Goal: Information Seeking & Learning: Learn about a topic

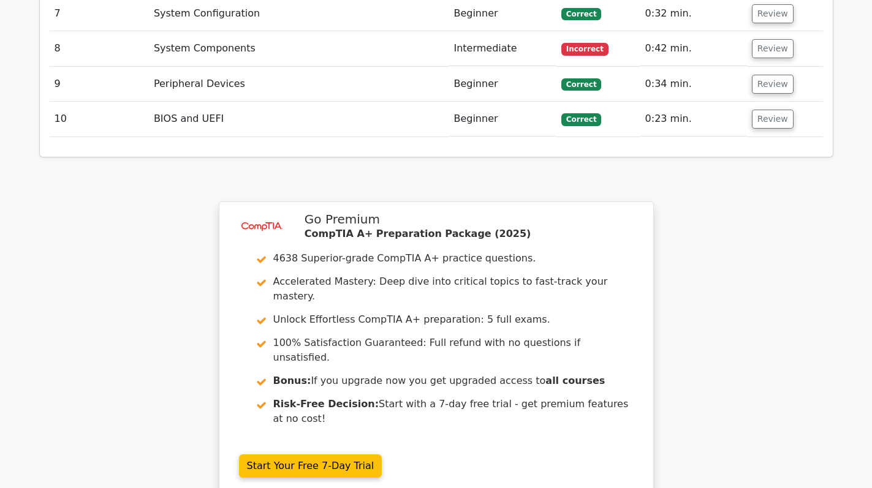
scroll to position [1901, 0]
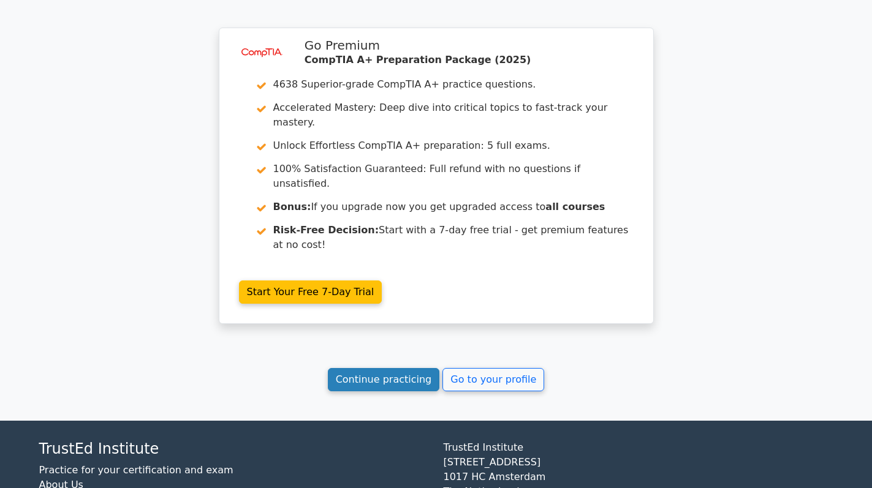
click at [396, 368] on link "Continue practicing" at bounding box center [384, 379] width 112 height 23
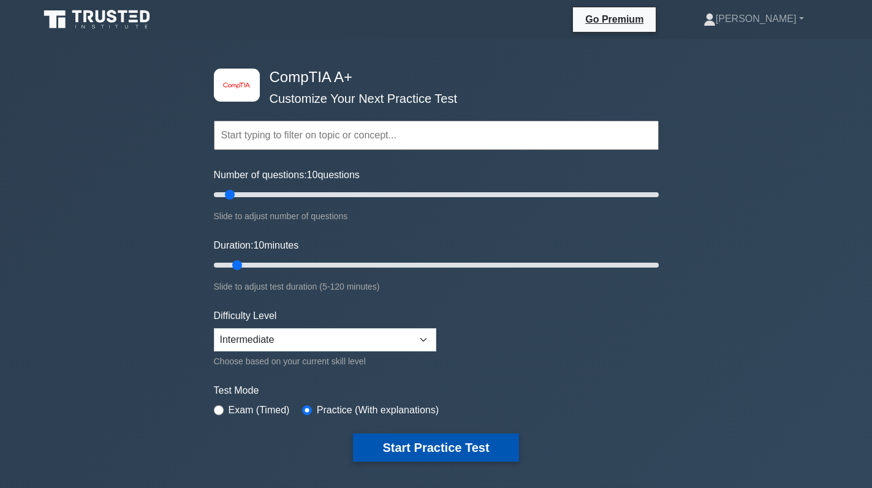
click at [453, 445] on button "Start Practice Test" at bounding box center [435, 448] width 165 height 28
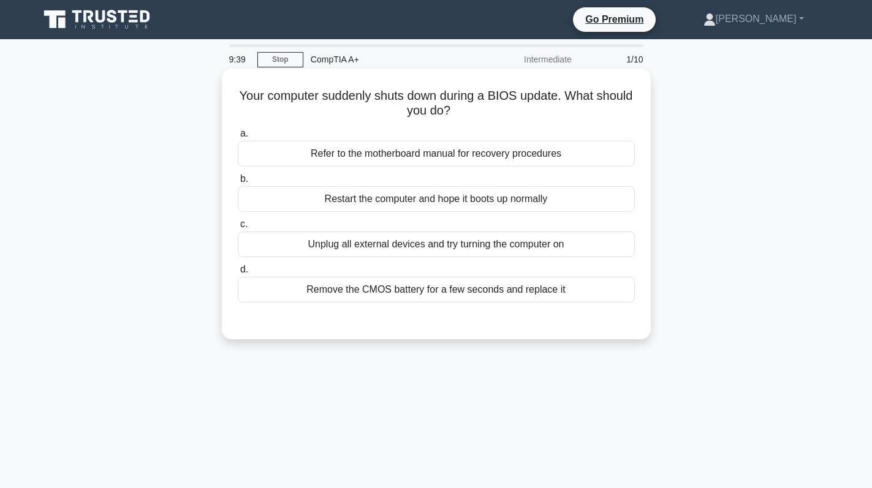
click at [444, 288] on div "Remove the CMOS battery for a few seconds and replace it" at bounding box center [436, 290] width 397 height 26
click at [238, 274] on input "d. Remove the CMOS battery for a few seconds and replace it" at bounding box center [238, 270] width 0 height 8
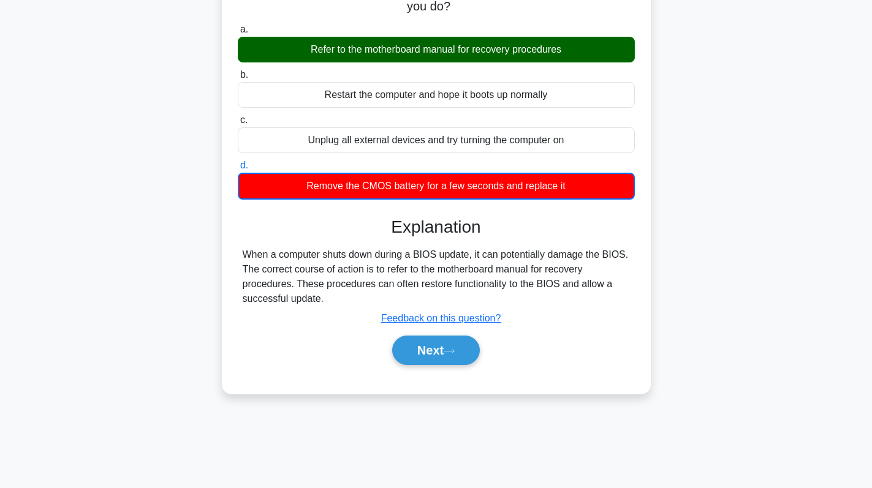
scroll to position [122, 0]
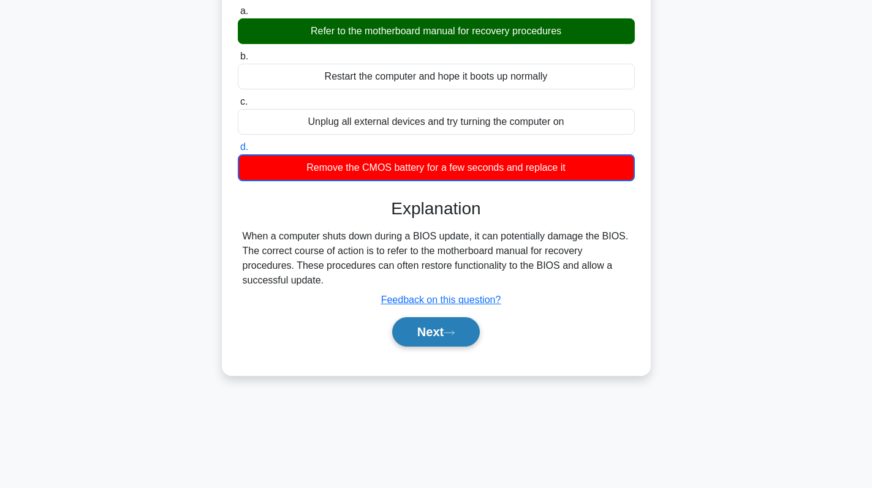
click at [431, 318] on button "Next" at bounding box center [436, 331] width 88 height 29
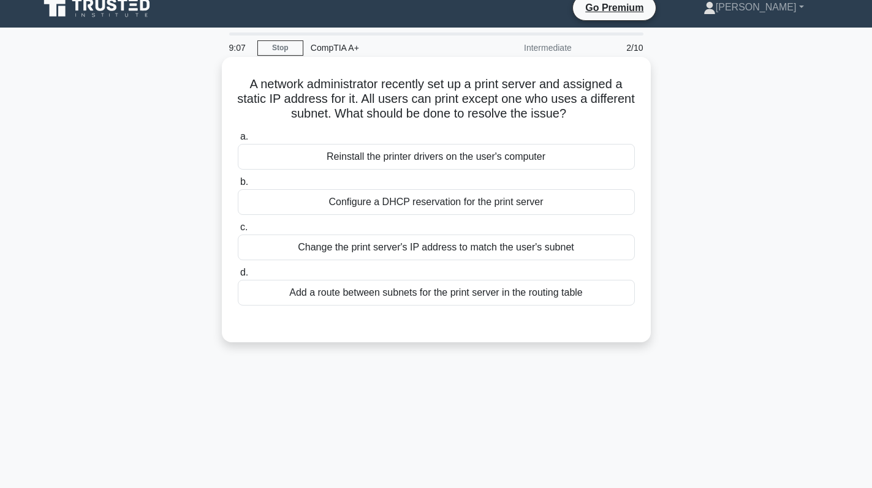
scroll to position [0, 0]
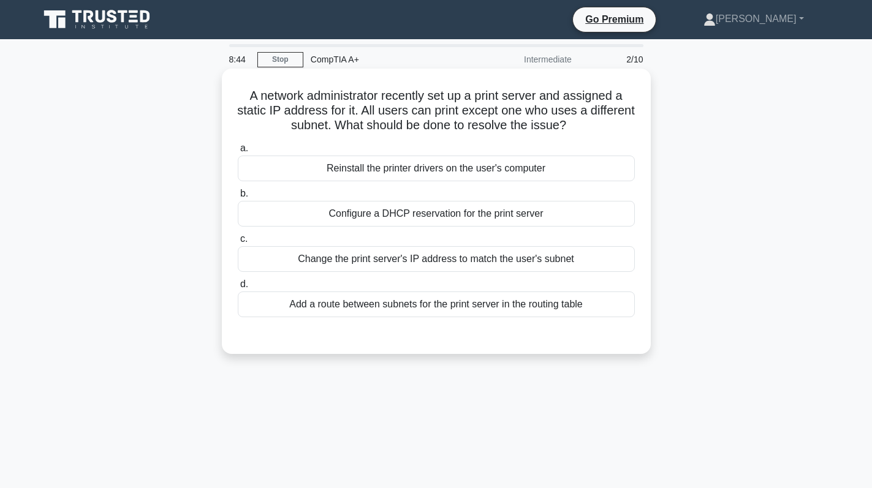
click at [480, 306] on div "Add a route between subnets for the print server in the routing table" at bounding box center [436, 305] width 397 height 26
click at [238, 288] on input "d. Add a route between subnets for the print server in the routing table" at bounding box center [238, 285] width 0 height 8
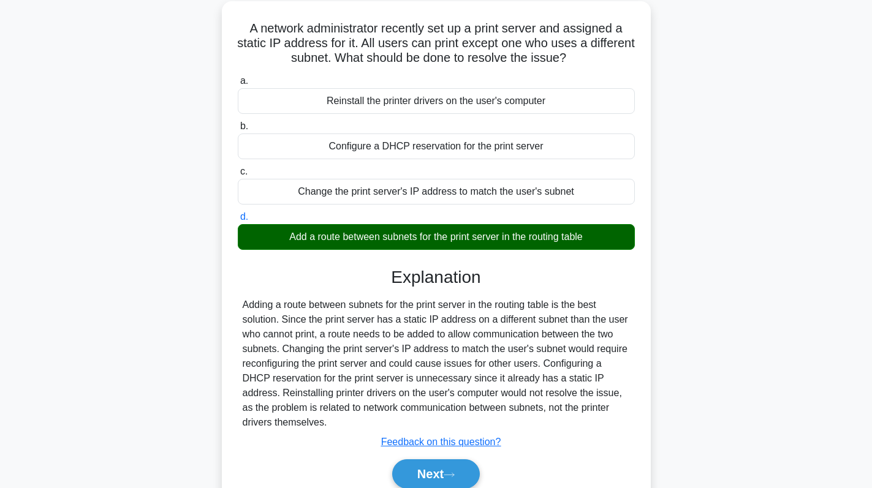
scroll to position [173, 0]
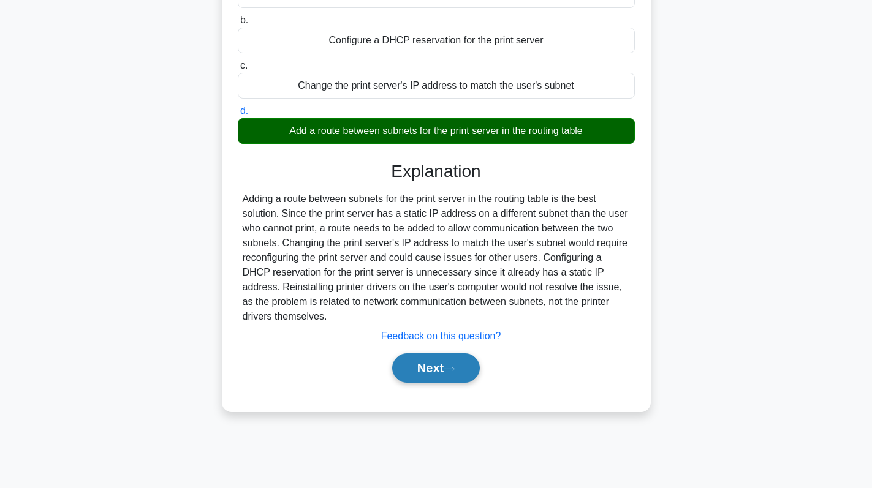
click at [448, 377] on button "Next" at bounding box center [436, 367] width 88 height 29
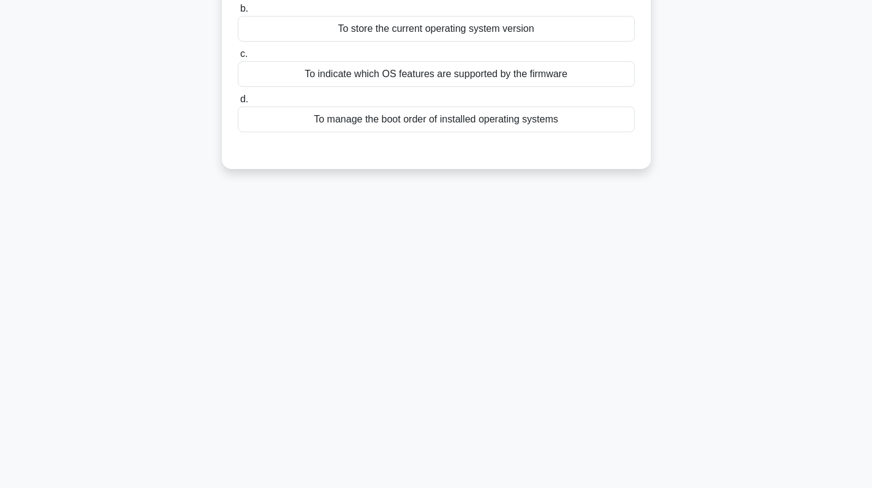
scroll to position [0, 0]
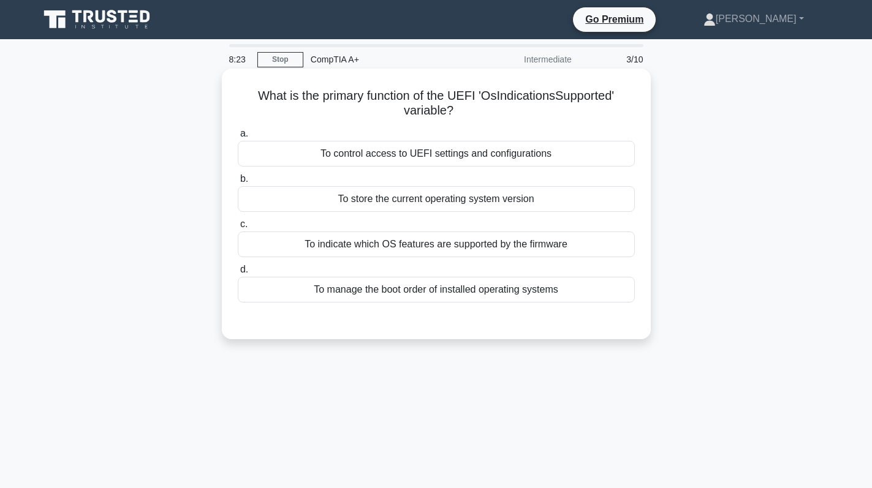
click at [519, 247] on div "To indicate which OS features are supported by the firmware" at bounding box center [436, 245] width 397 height 26
click at [238, 228] on input "c. To indicate which OS features are supported by the firmware" at bounding box center [238, 224] width 0 height 8
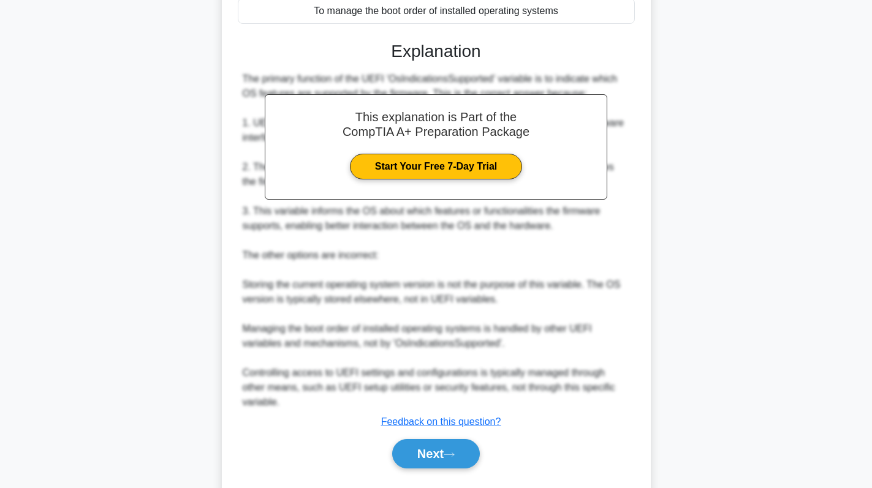
scroll to position [297, 0]
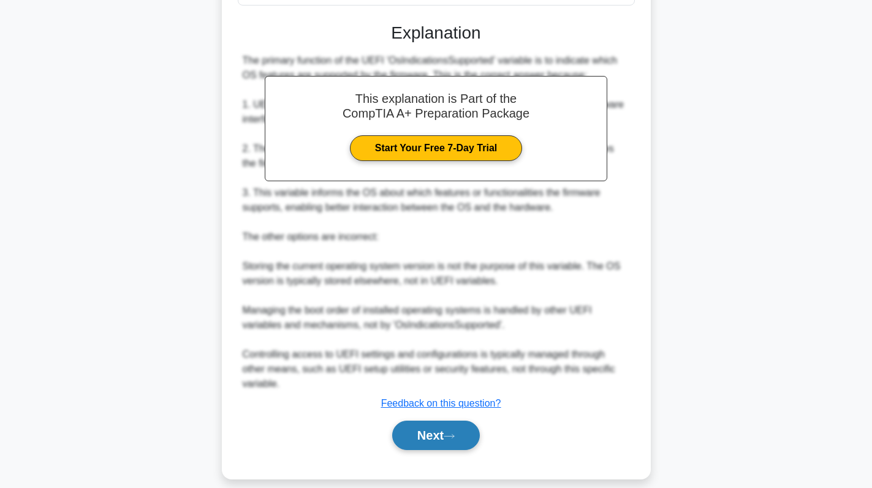
click at [442, 421] on button "Next" at bounding box center [436, 435] width 88 height 29
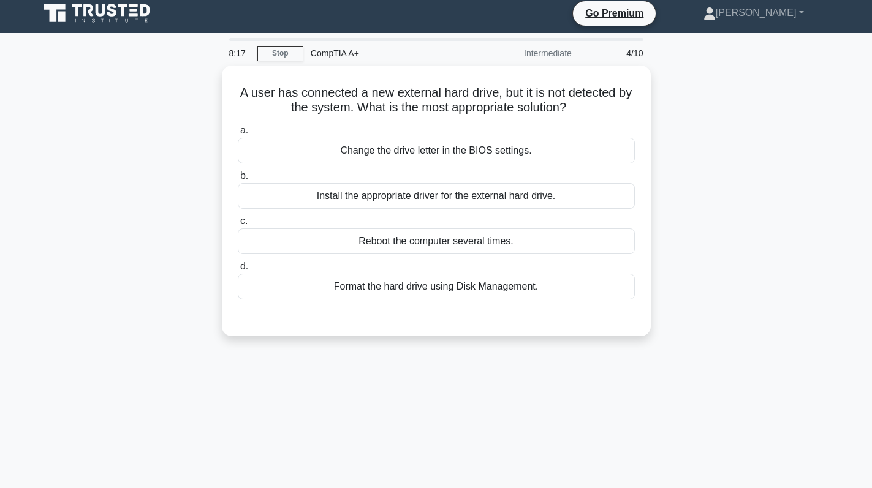
scroll to position [0, 0]
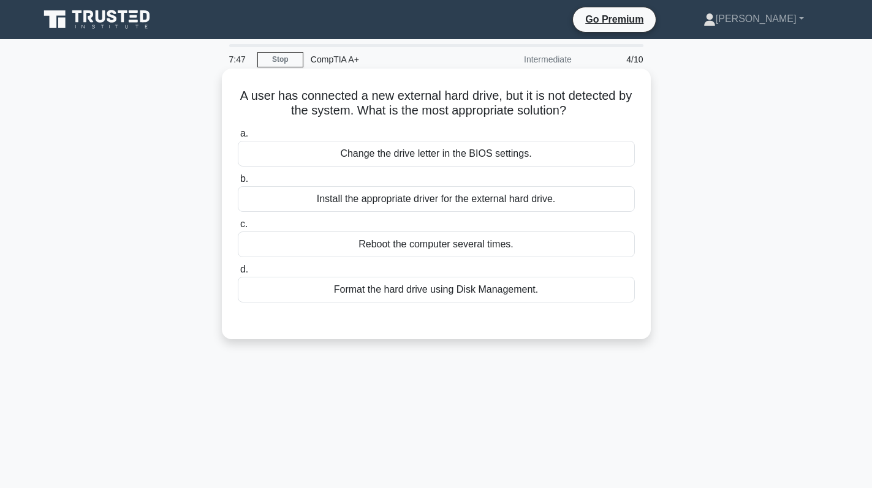
click at [499, 198] on div "Install the appropriate driver for the external hard drive." at bounding box center [436, 199] width 397 height 26
click at [238, 183] on input "b. Install the appropriate driver for the external hard drive." at bounding box center [238, 179] width 0 height 8
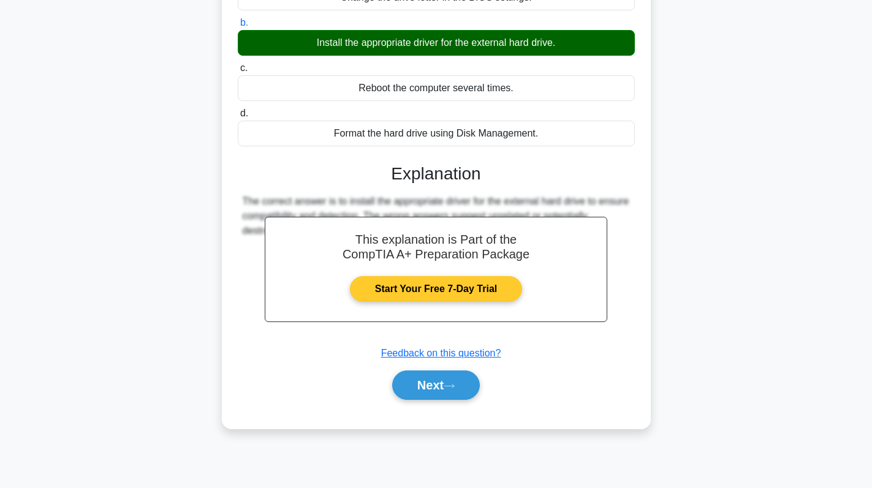
scroll to position [173, 0]
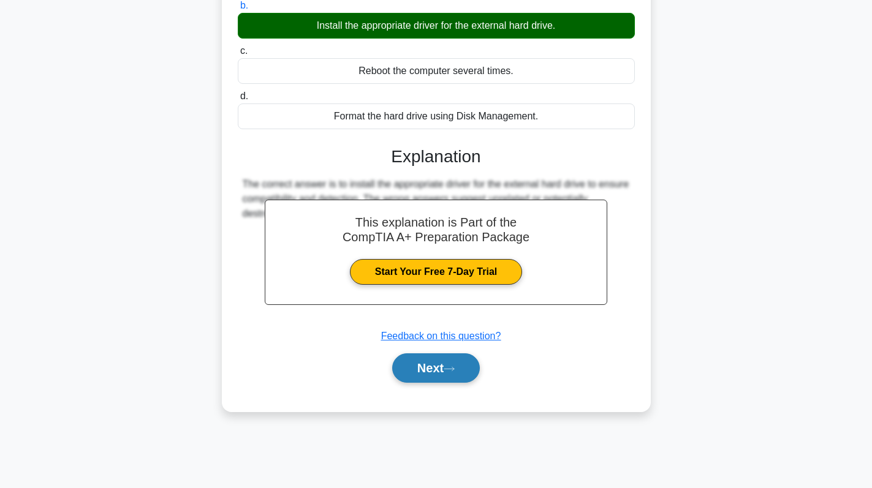
click at [444, 369] on button "Next" at bounding box center [436, 367] width 88 height 29
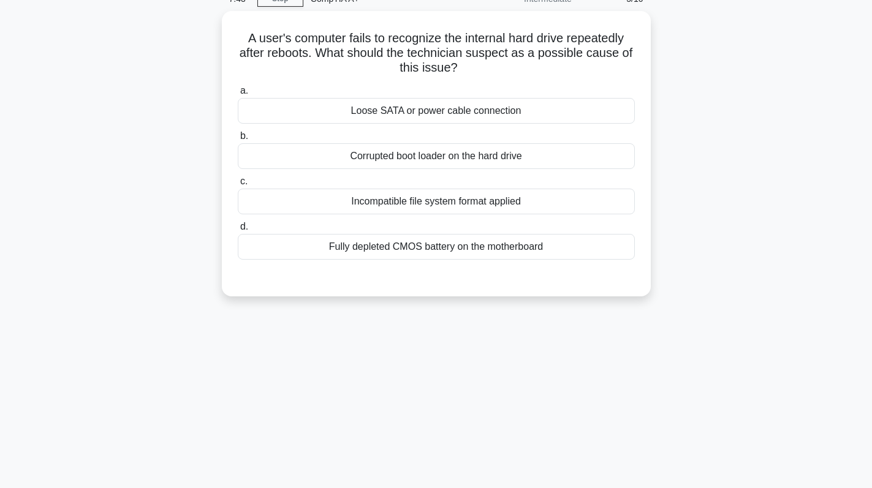
scroll to position [0, 0]
